Goal: Task Accomplishment & Management: Use online tool/utility

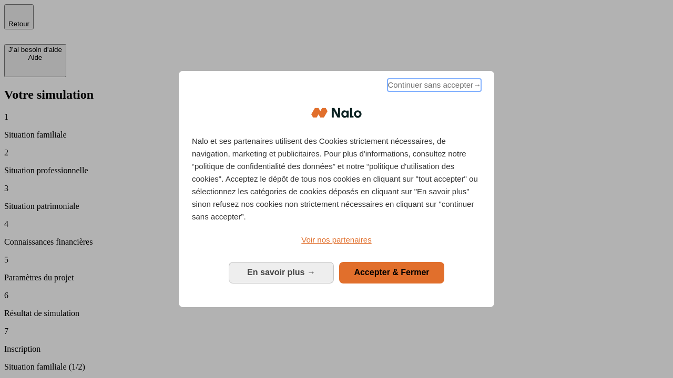
click at [433, 87] on span "Continuer sans accepter →" at bounding box center [434, 85] width 94 height 13
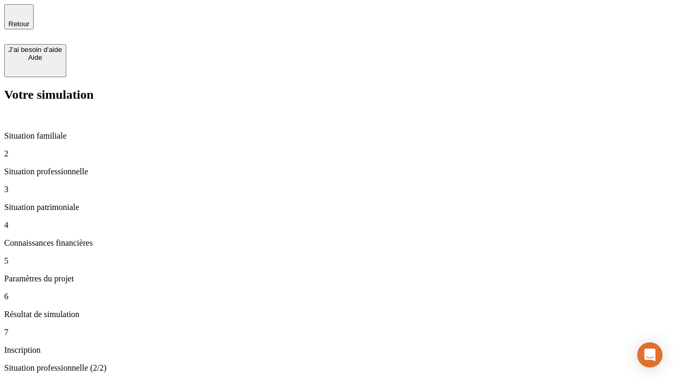
type input "30 000"
type input "1 000"
